Goal: Transaction & Acquisition: Book appointment/travel/reservation

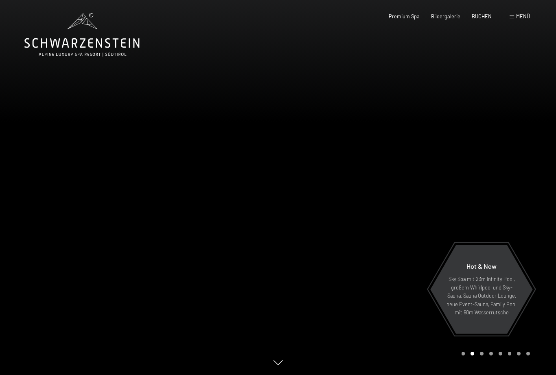
click at [482, 17] on span "BUCHEN" at bounding box center [482, 16] width 20 height 7
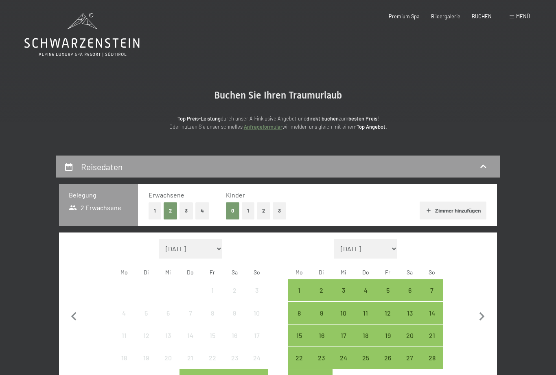
click at [251, 211] on button "1" at bounding box center [248, 210] width 13 height 17
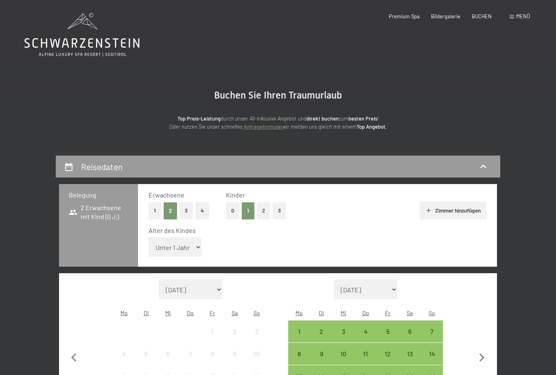
click at [190, 242] on select "Unter 1 Jahr 1 Jahr 2 Jahre 3 Jahre 4 Jahre 5 Jahre 6 Jahre 7 Jahre 8 Jahre 9 J…" at bounding box center [175, 247] width 53 height 20
select select "11"
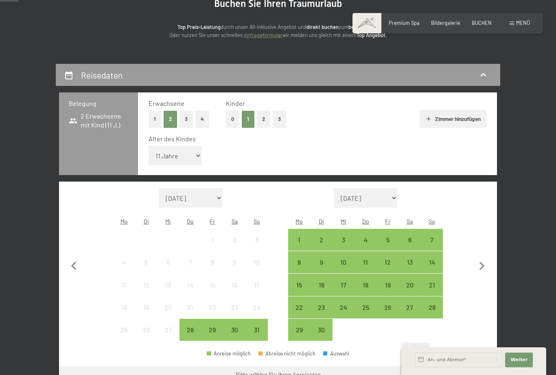
scroll to position [92, 0]
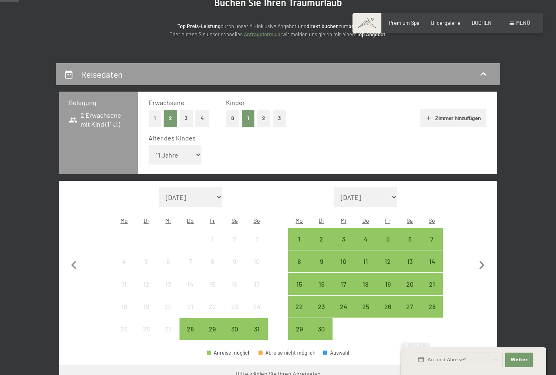
click at [486, 257] on icon "button" at bounding box center [481, 265] width 17 height 17
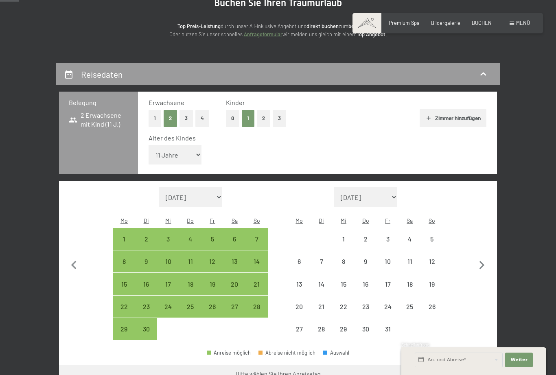
select select "[DATE]"
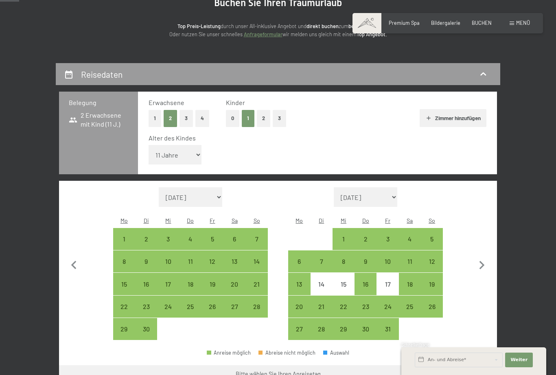
click at [302, 326] on div "27" at bounding box center [299, 336] width 20 height 20
select select "[DATE]"
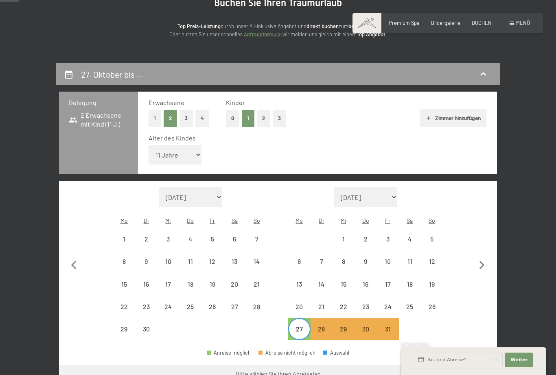
click at [484, 257] on icon "button" at bounding box center [481, 265] width 17 height 17
select select "[DATE]"
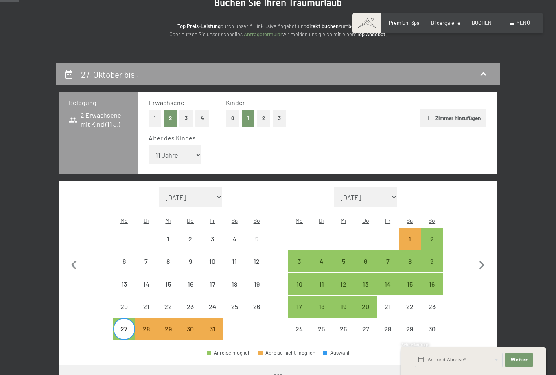
select select "[DATE]"
click at [80, 257] on icon "button" at bounding box center [74, 265] width 17 height 17
select select "[DATE]"
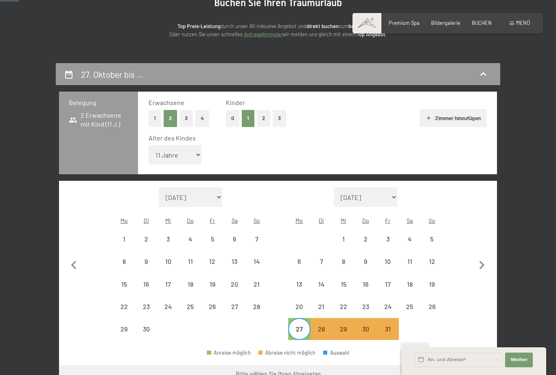
click at [303, 326] on div "27" at bounding box center [299, 336] width 20 height 20
select select "[DATE]"
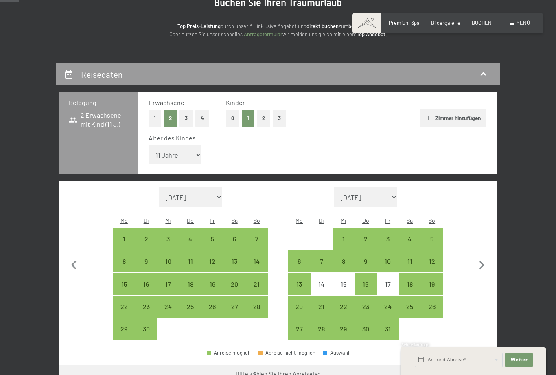
click at [323, 326] on div "28" at bounding box center [321, 336] width 20 height 20
select select "[DATE]"
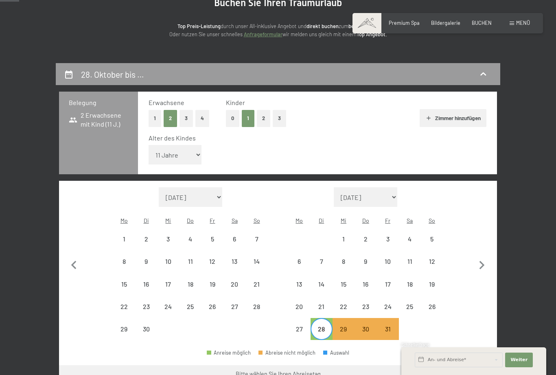
click at [477, 257] on icon "button" at bounding box center [481, 265] width 17 height 17
select select "[DATE]"
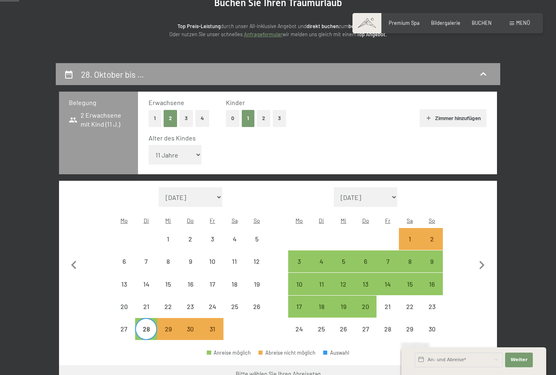
click at [81, 257] on icon "button" at bounding box center [74, 265] width 17 height 17
select select "[DATE]"
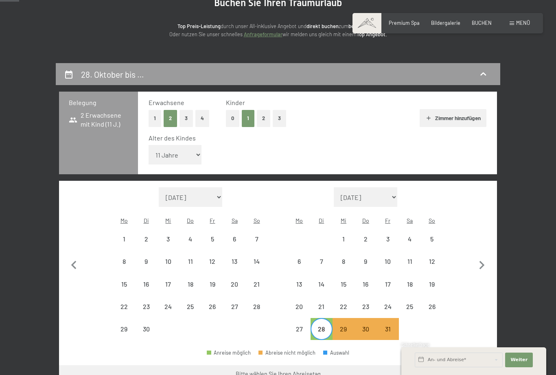
click at [304, 326] on div "27" at bounding box center [299, 336] width 20 height 20
select select "[DATE]"
click at [485, 257] on icon "button" at bounding box center [481, 265] width 17 height 17
select select "[DATE]"
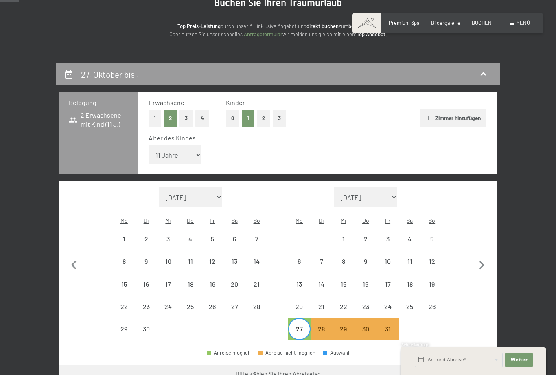
select select "[DATE]"
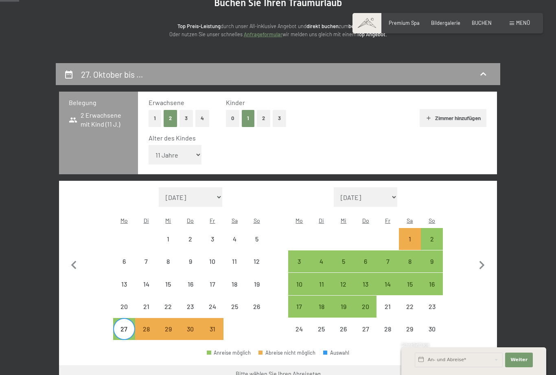
click at [439, 236] on div "2" at bounding box center [432, 246] width 20 height 20
select select "[DATE]"
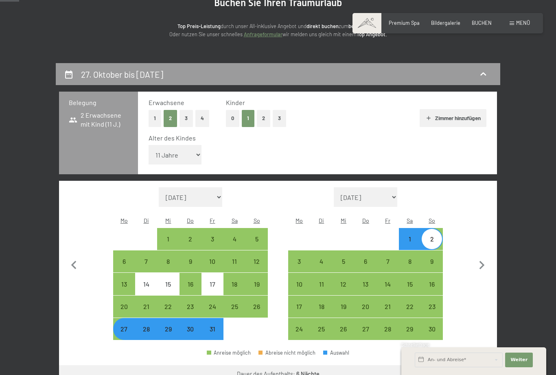
click at [468, 365] on button "Weiter zu „Zimmer“" at bounding box center [460, 375] width 73 height 20
select select "[DATE]"
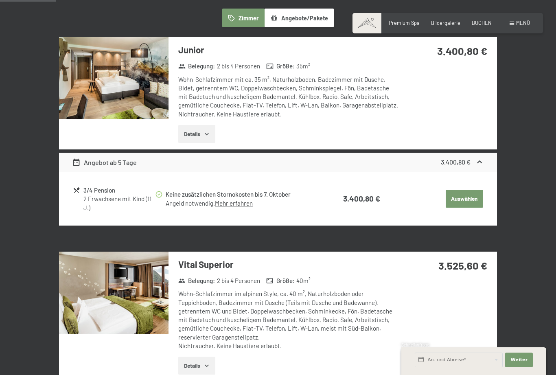
scroll to position [211, 0]
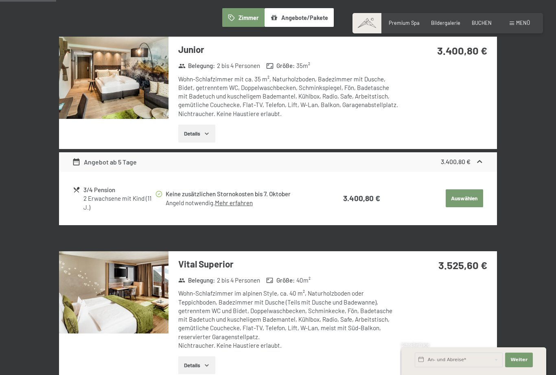
click at [151, 298] on img at bounding box center [113, 292] width 109 height 82
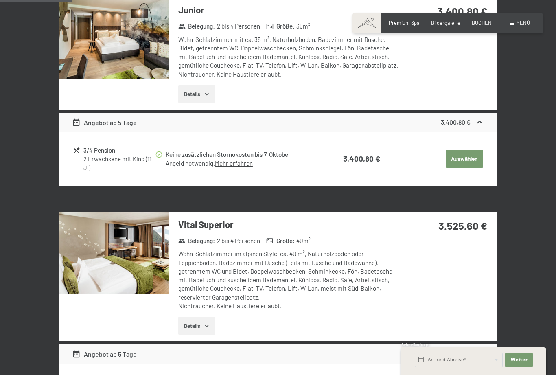
scroll to position [0, 0]
